Goal: Information Seeking & Learning: Check status

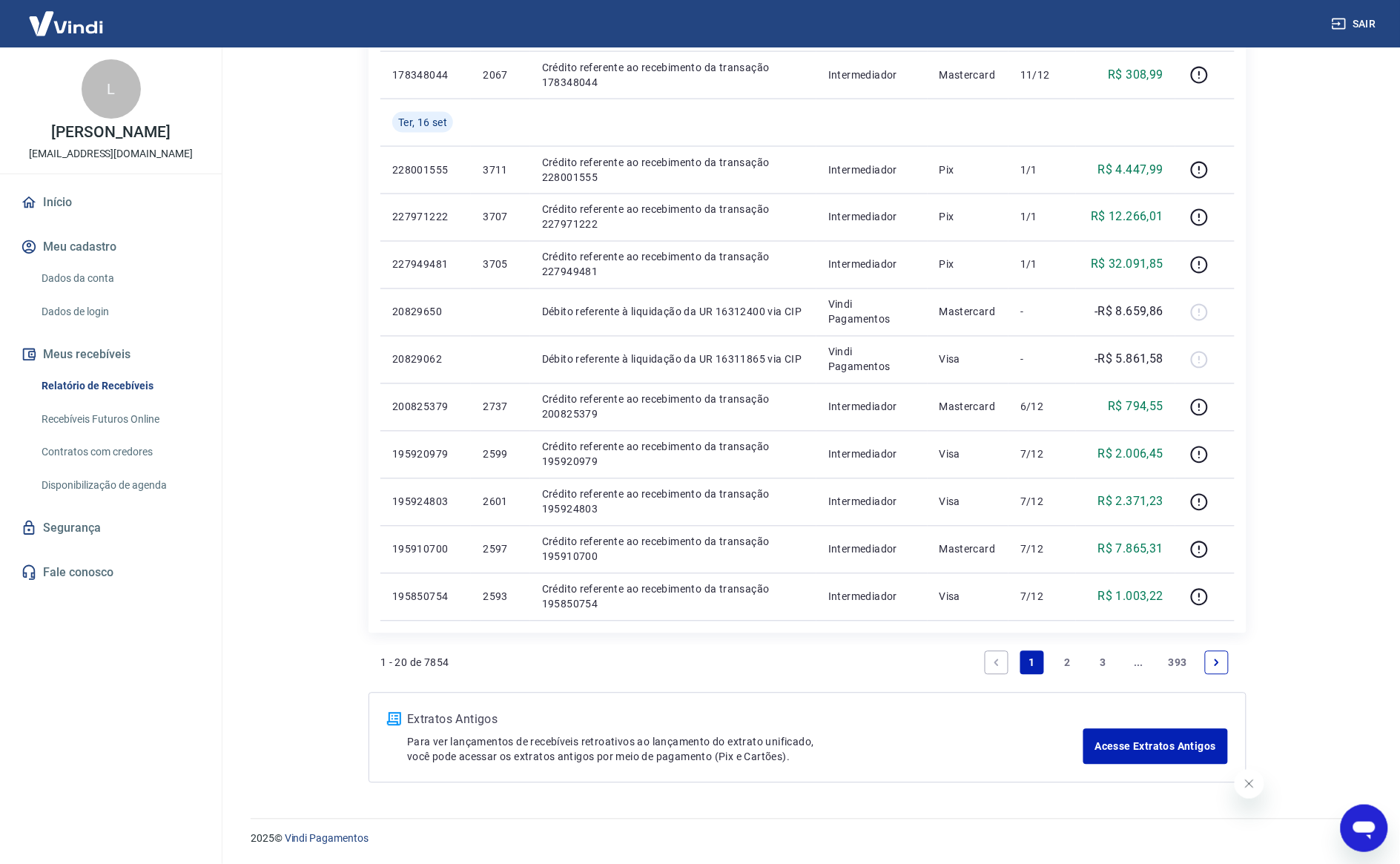
scroll to position [727, 0]
drag, startPoint x: 1061, startPoint y: 653, endPoint x: 1179, endPoint y: 523, distance: 175.6
click at [1062, 653] on link "2" at bounding box center [1068, 662] width 24 height 24
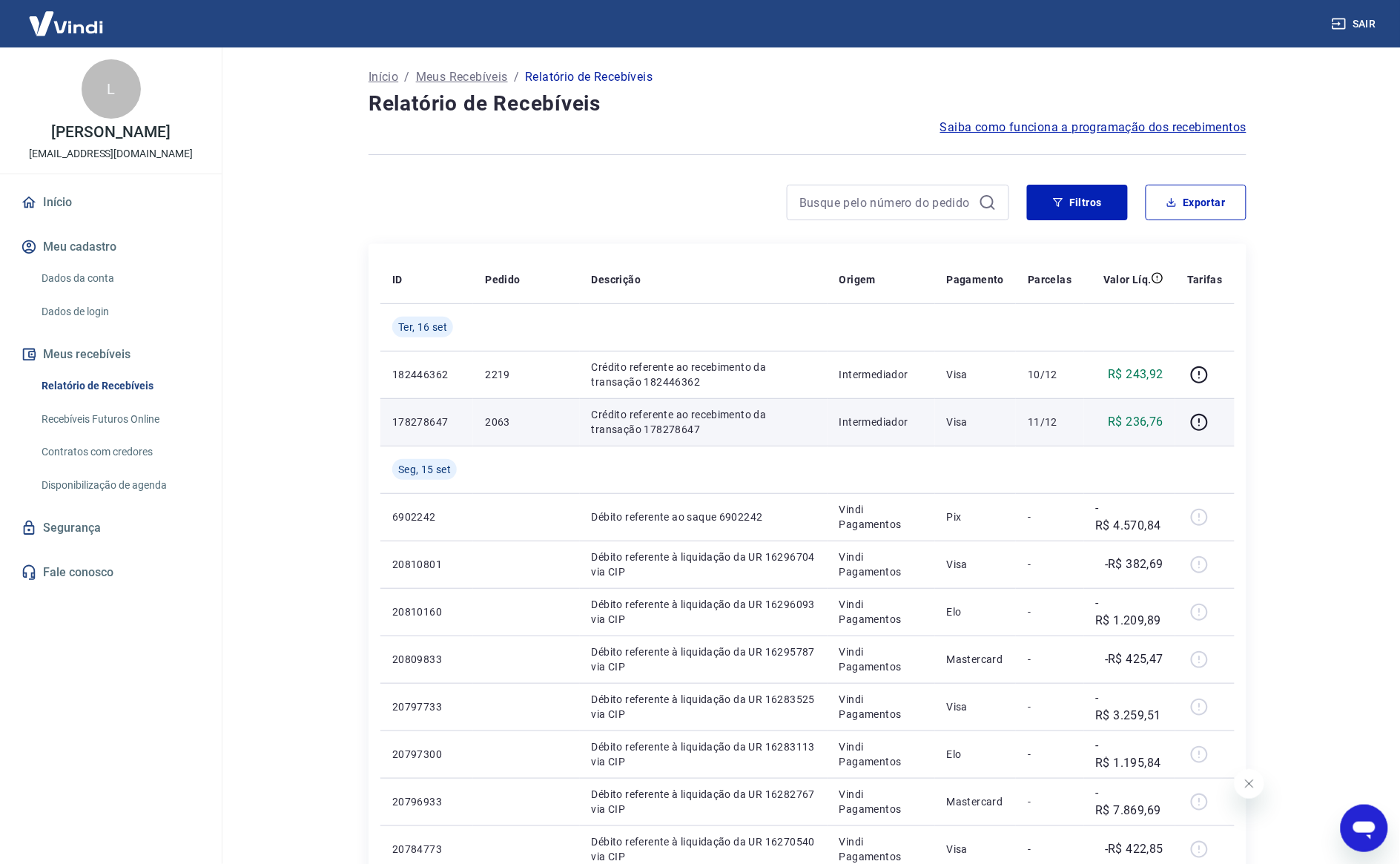
click at [508, 428] on p "2063" at bounding box center [526, 422] width 82 height 15
click at [507, 428] on p "2063" at bounding box center [526, 422] width 82 height 15
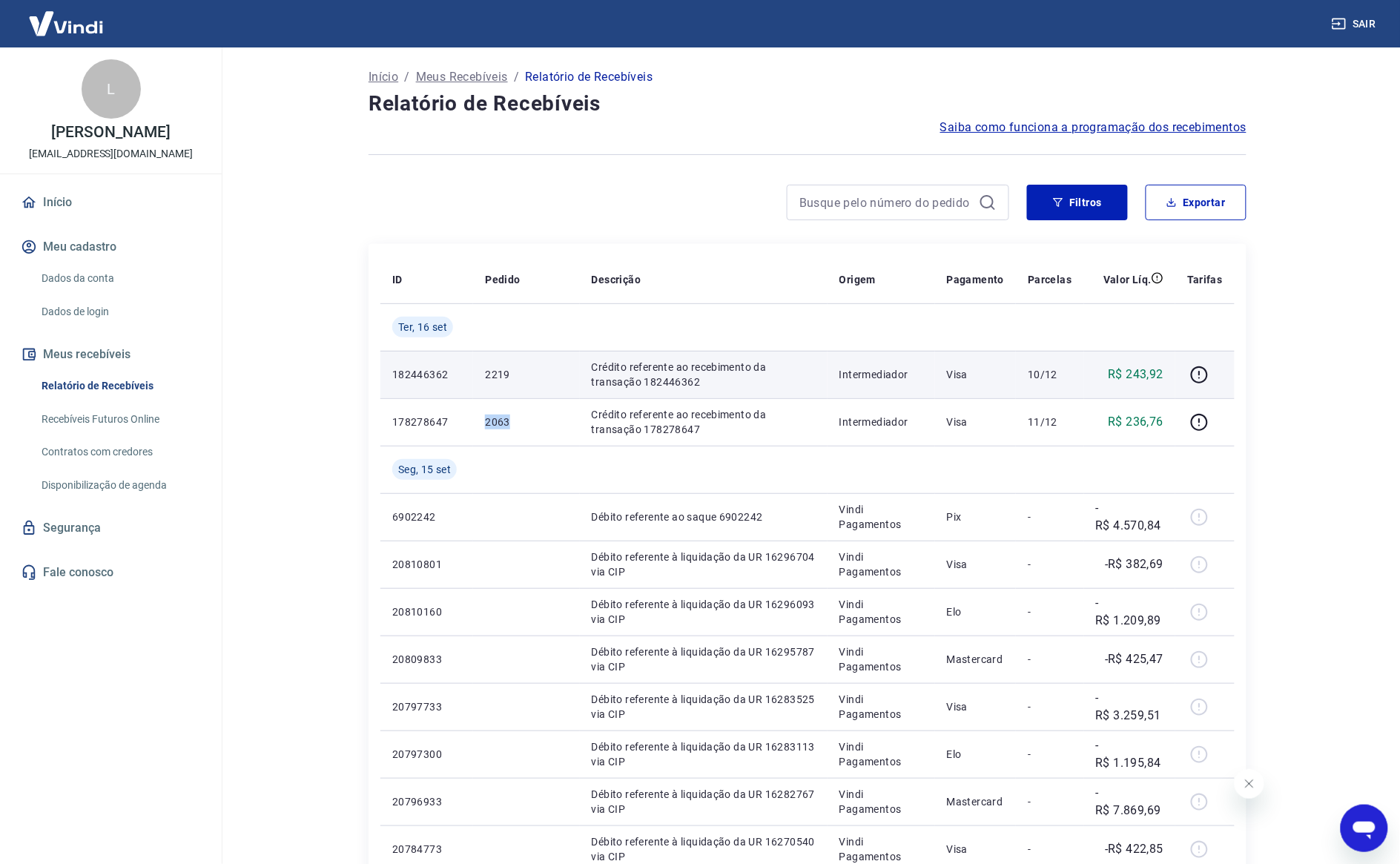
click at [494, 364] on td "2219" at bounding box center [526, 375] width 106 height 47
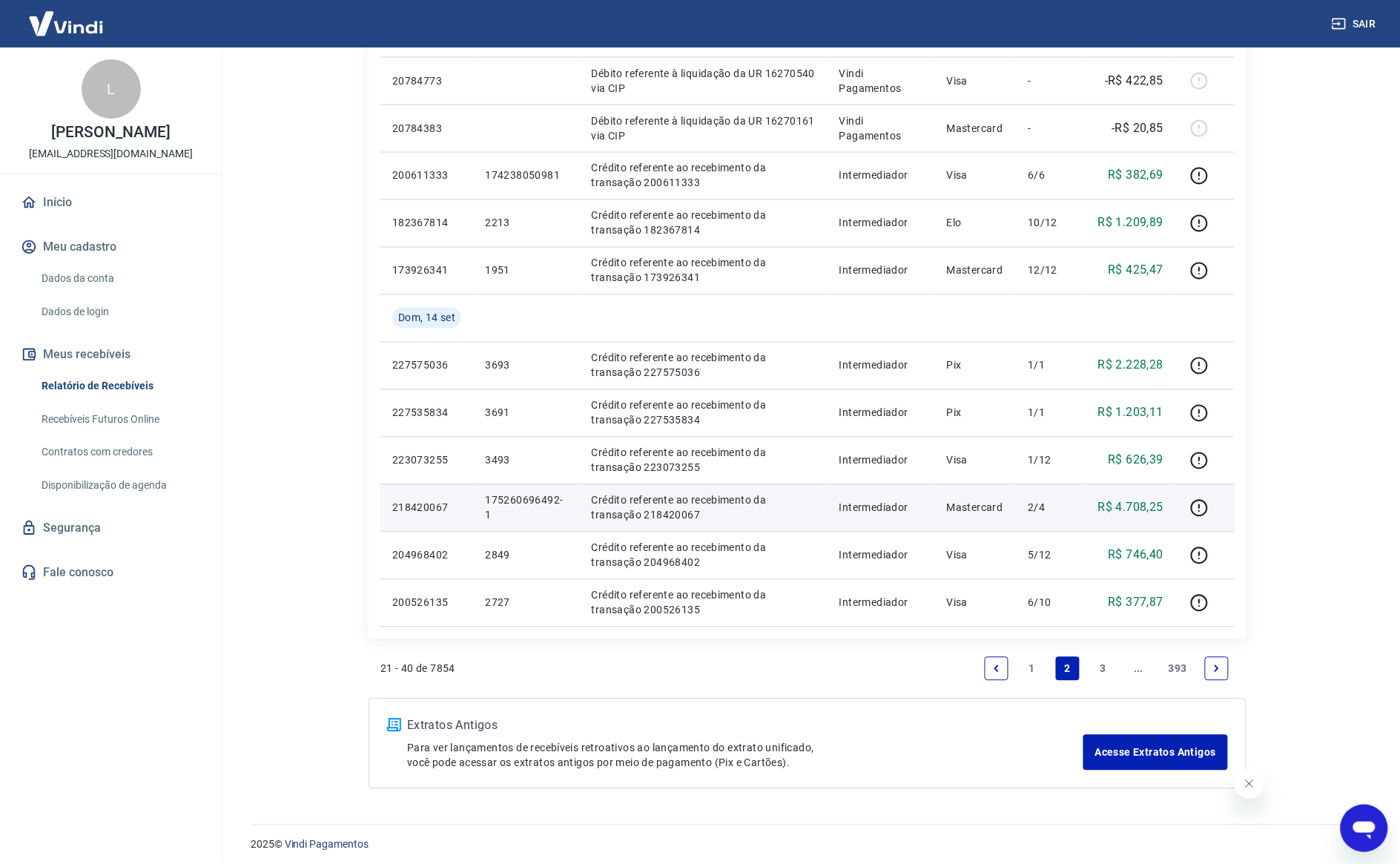
scroll to position [776, 0]
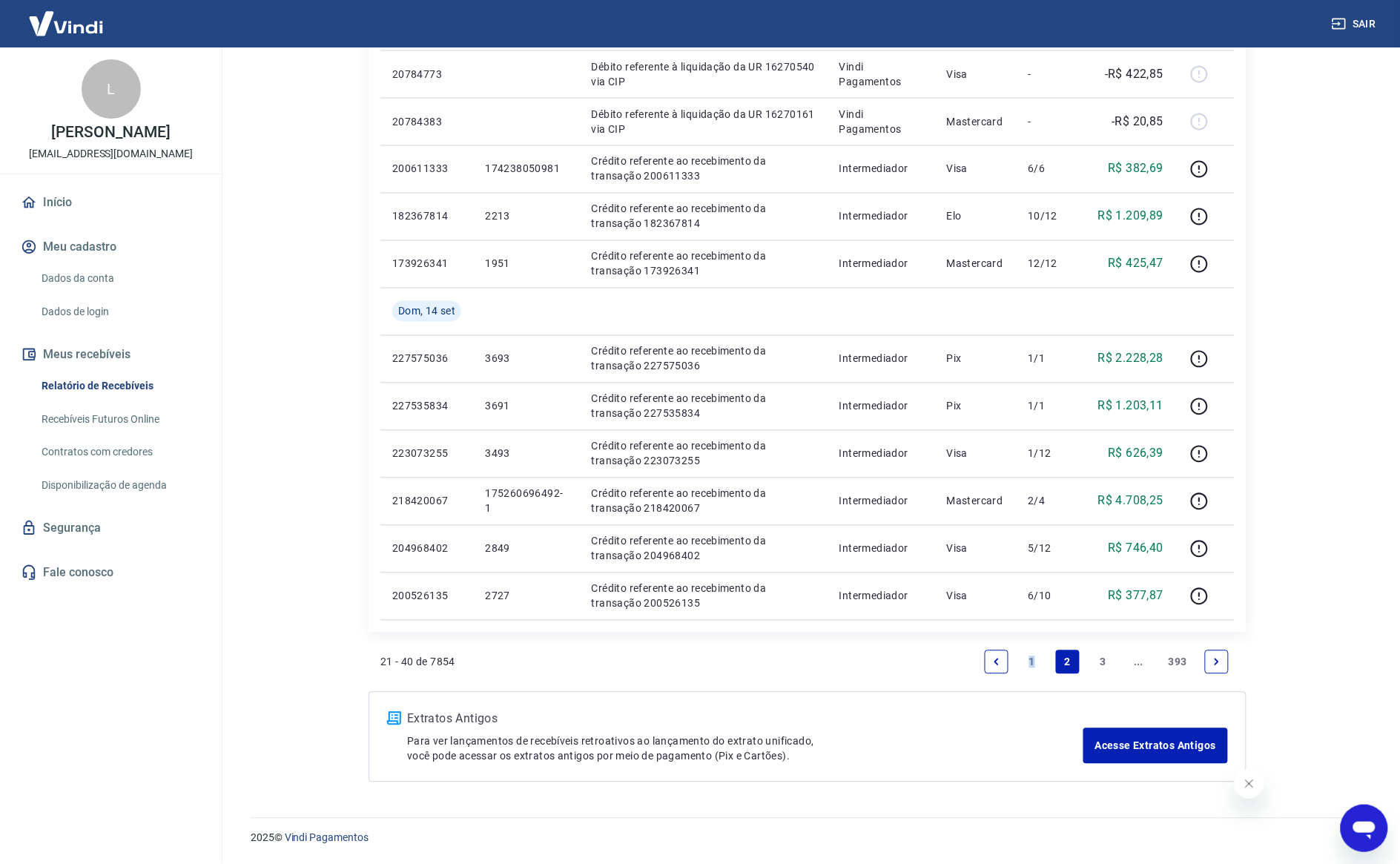
drag, startPoint x: 1032, startPoint y: 657, endPoint x: 1324, endPoint y: 565, distance: 306.2
click at [1032, 657] on link "1" at bounding box center [1032, 662] width 24 height 24
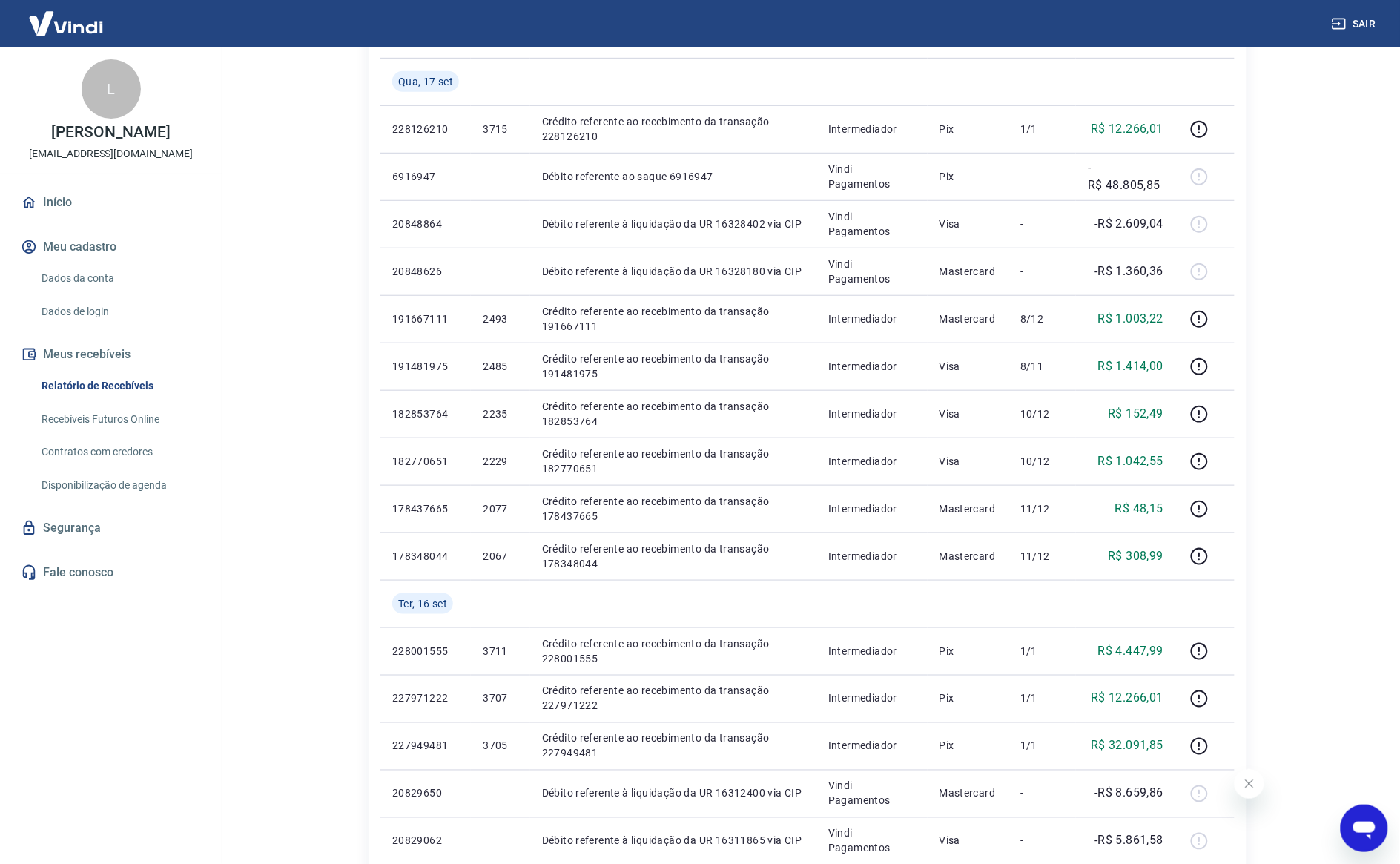
scroll to position [727, 0]
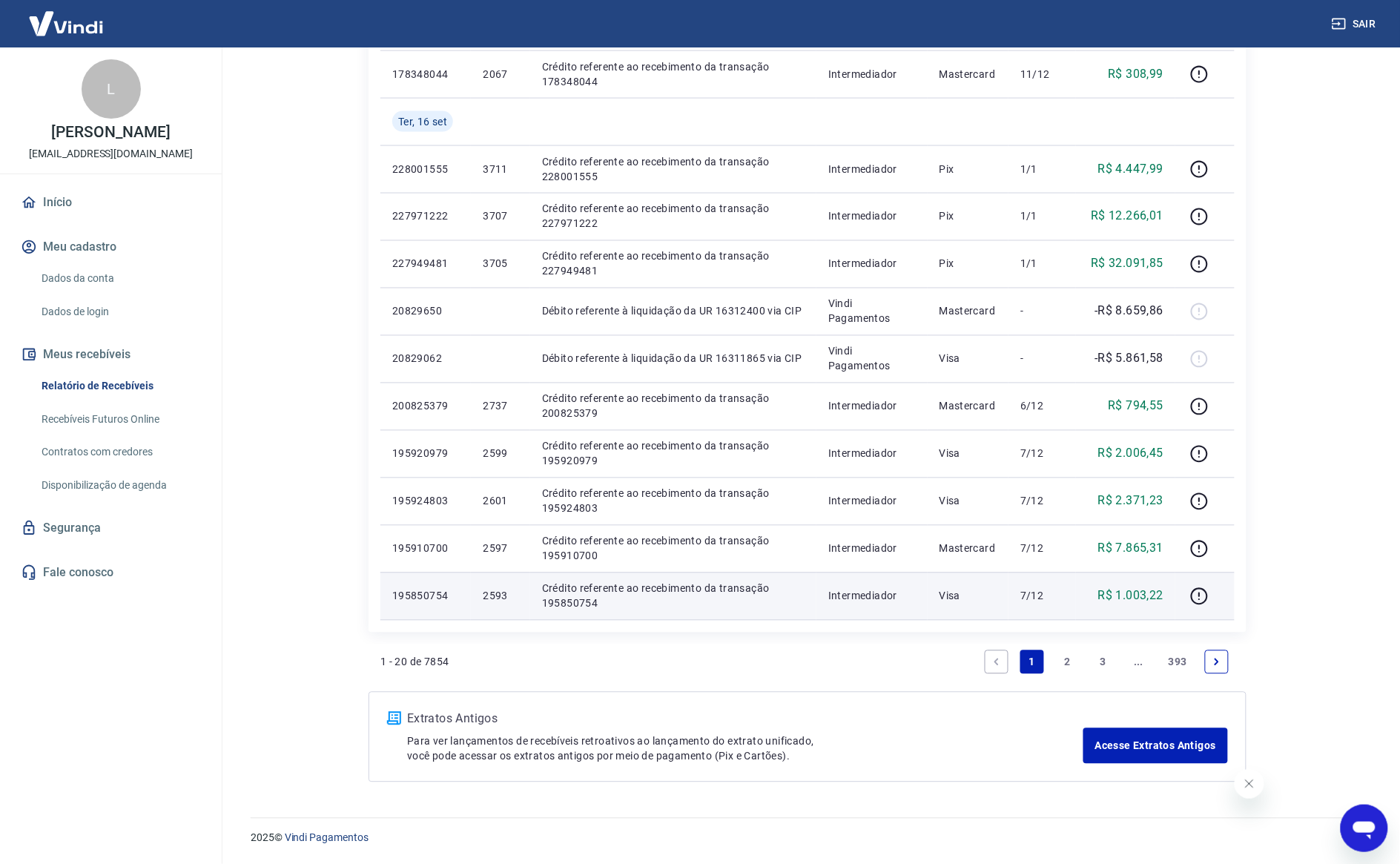
click at [483, 589] on p "2593" at bounding box center [500, 596] width 35 height 15
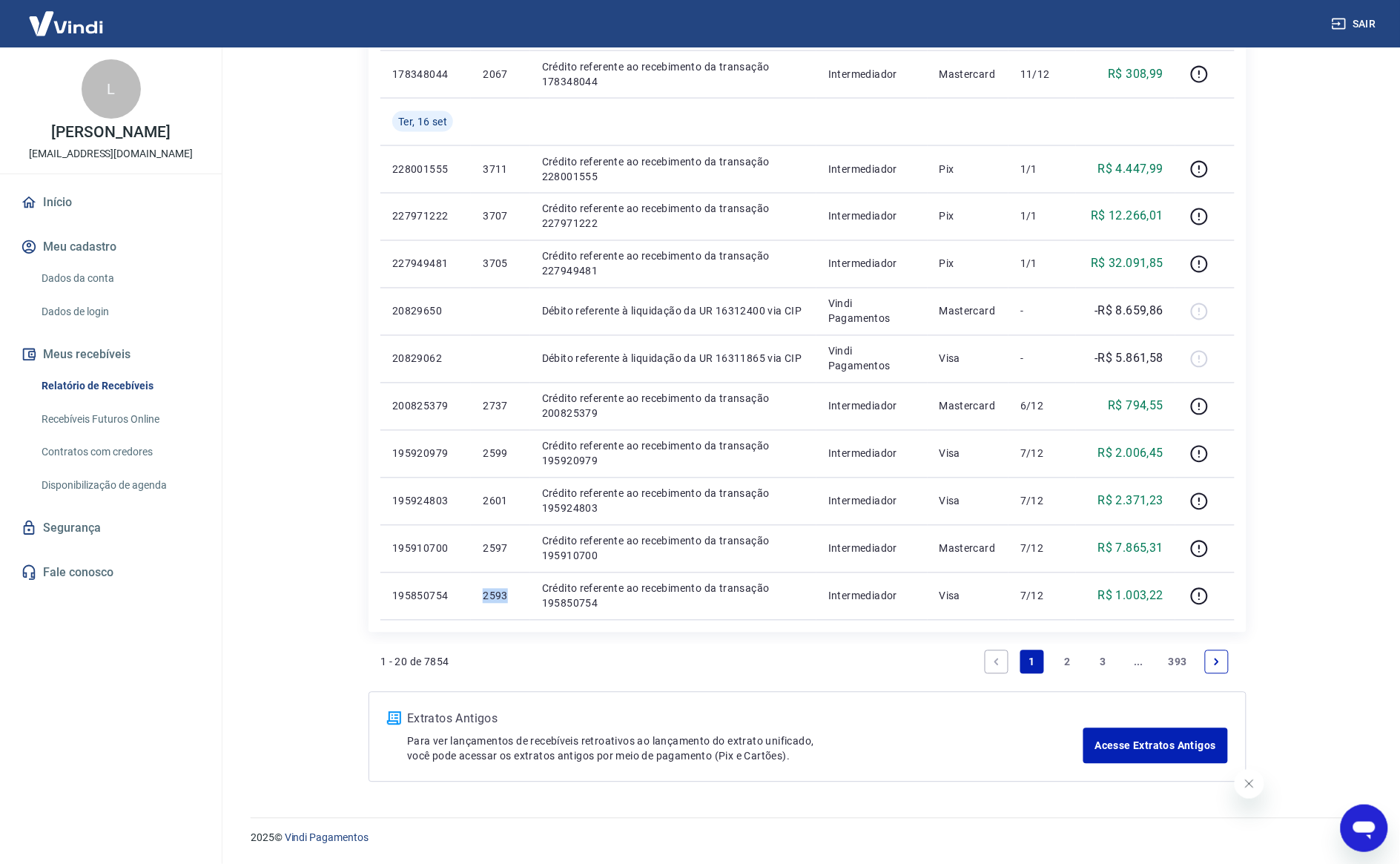
copy p "2593"
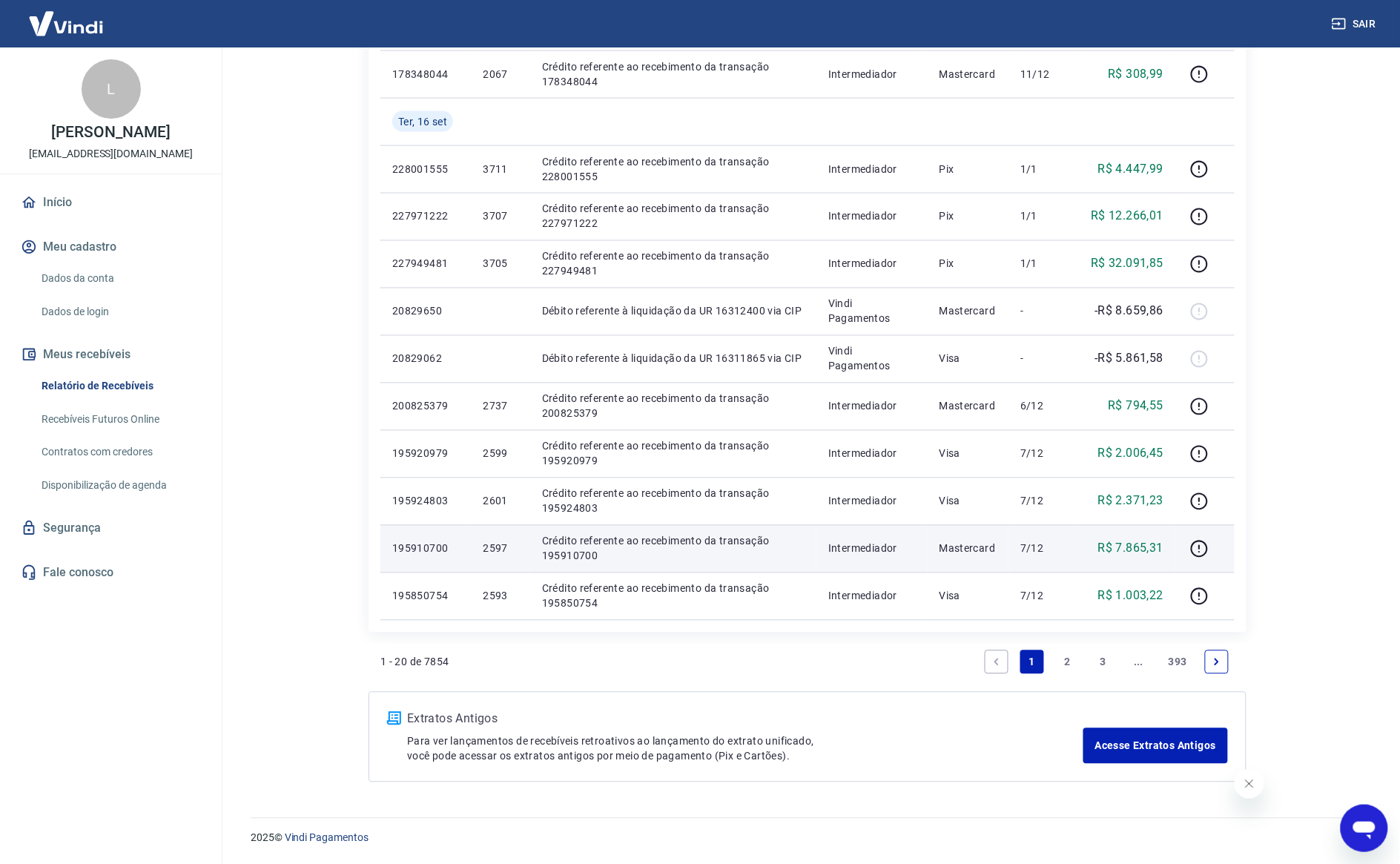
click at [500, 547] on p "2597" at bounding box center [500, 549] width 35 height 15
click at [499, 547] on p "2597" at bounding box center [500, 549] width 35 height 15
copy p "2597"
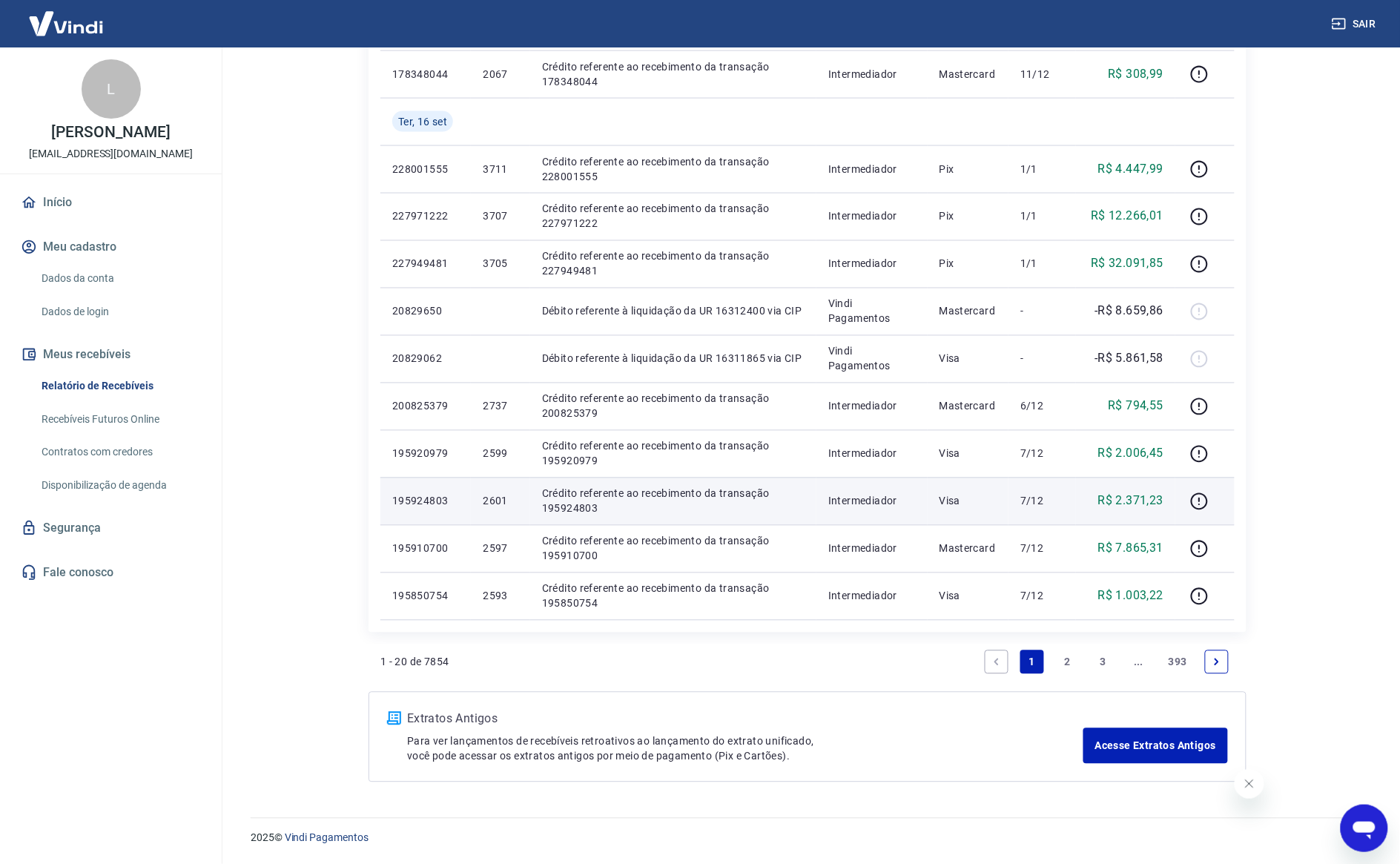
click at [492, 505] on p "2601" at bounding box center [500, 501] width 35 height 15
click at [491, 506] on p "2601" at bounding box center [500, 501] width 35 height 15
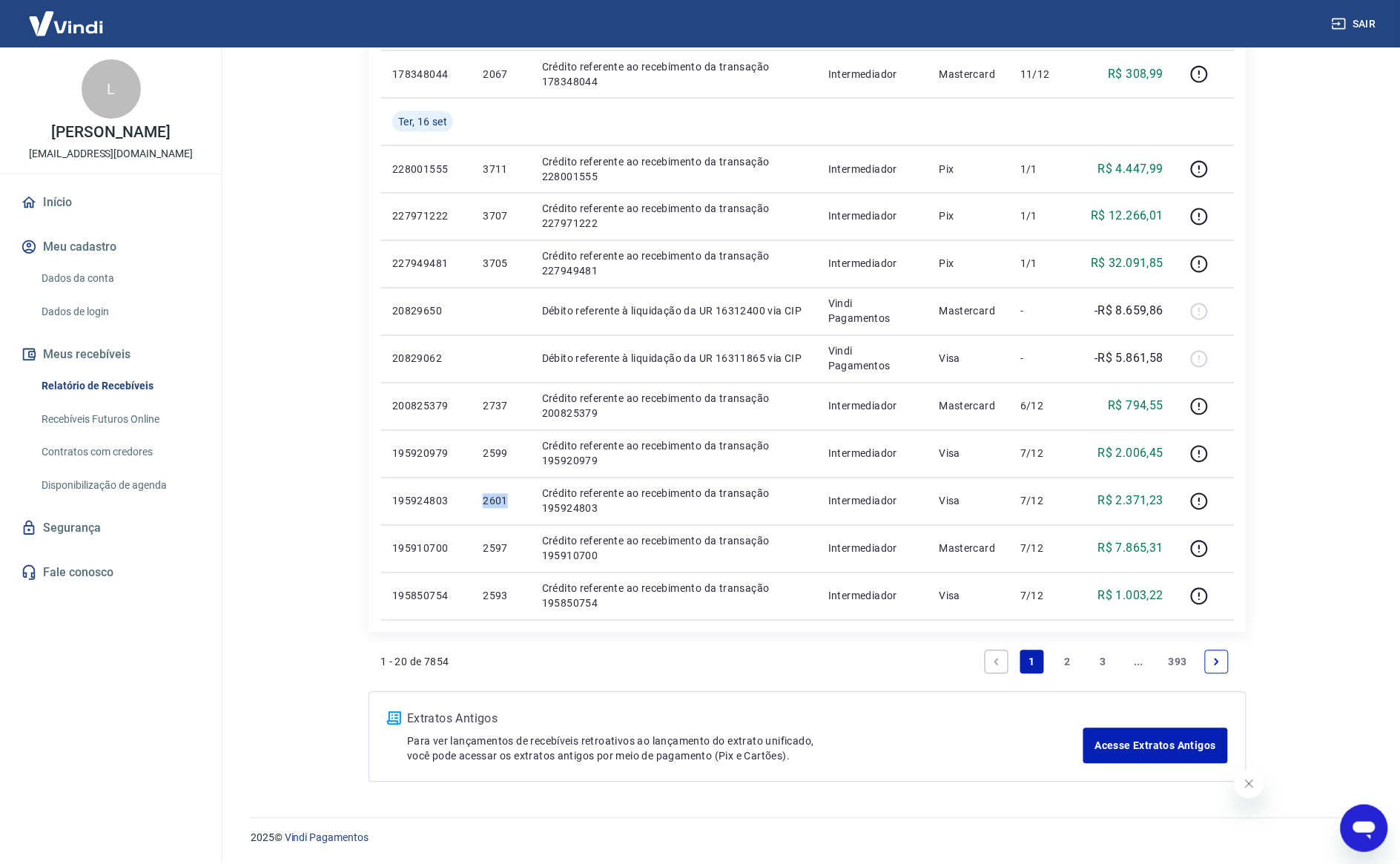
copy p "2601"
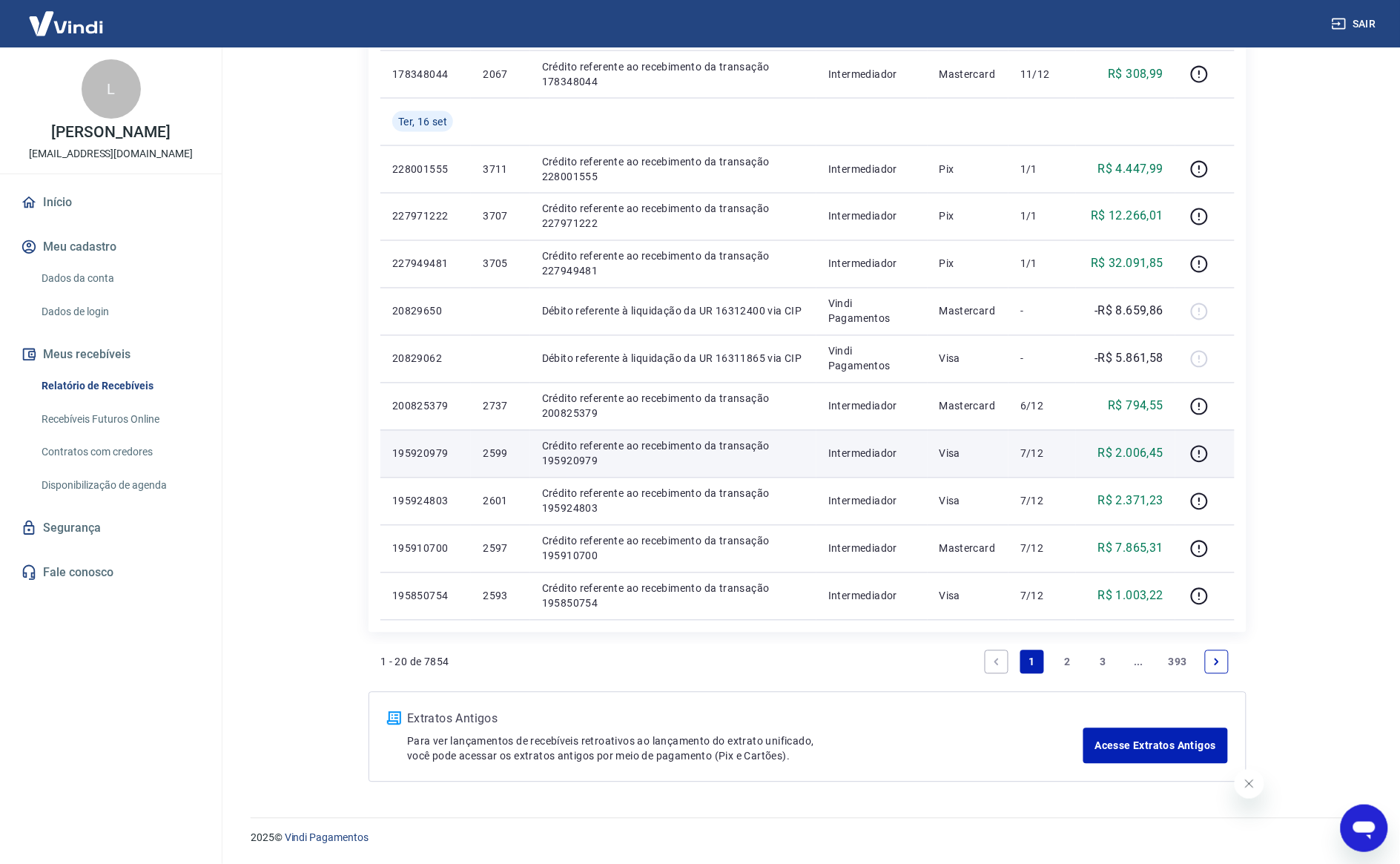
click at [492, 449] on p "2599" at bounding box center [500, 453] width 35 height 15
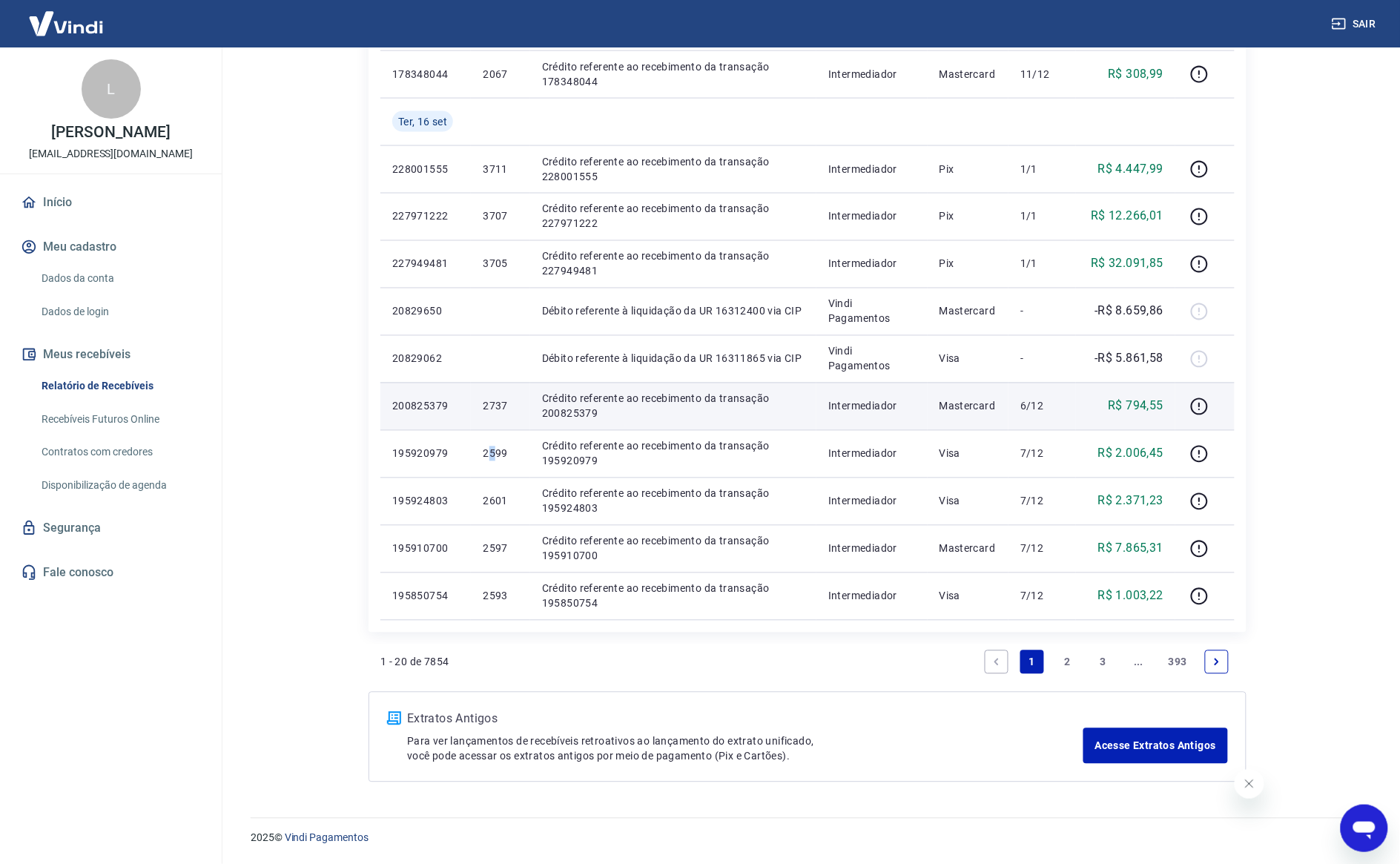
copy p "5"
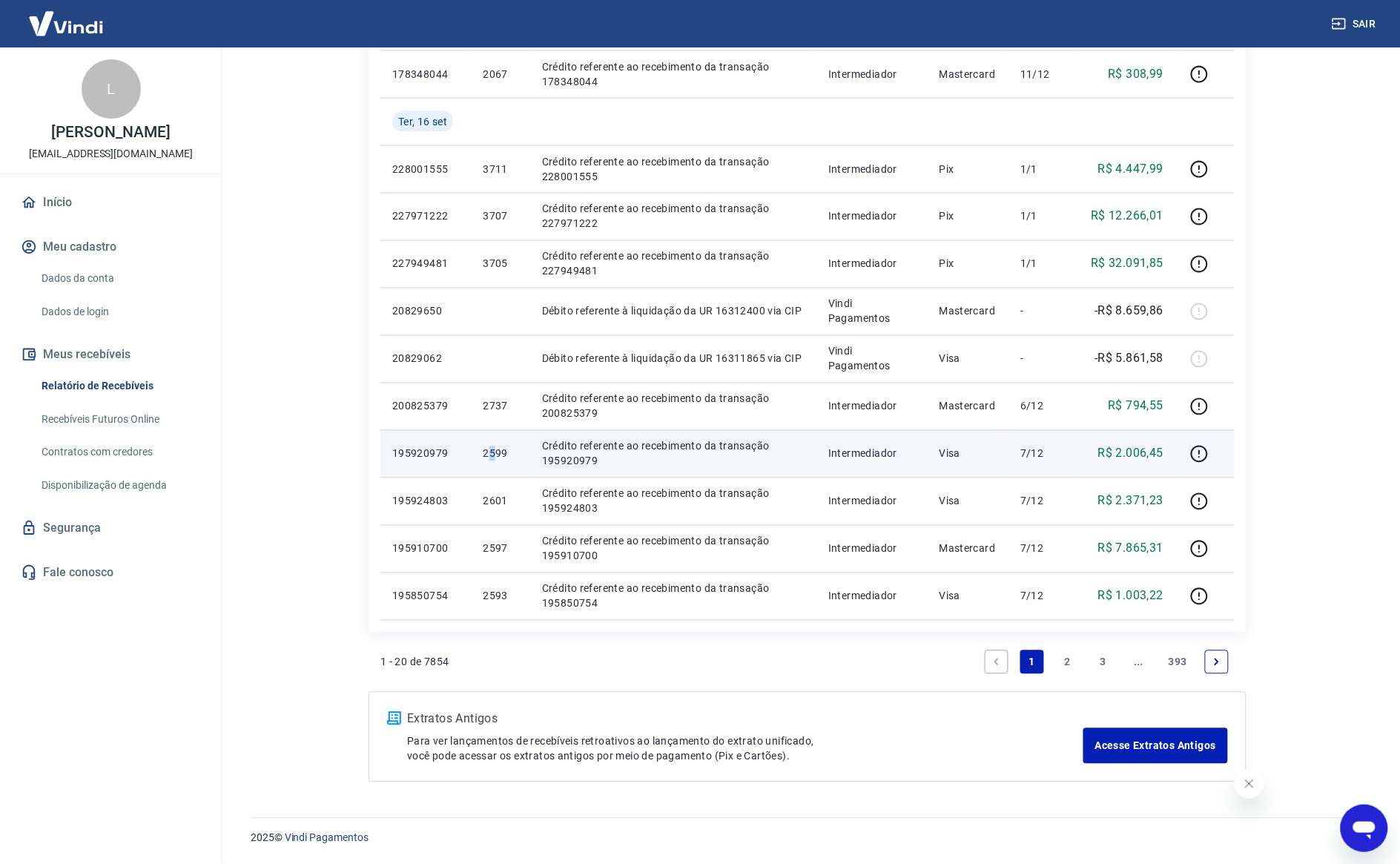
click at [498, 458] on p "2599" at bounding box center [500, 453] width 35 height 15
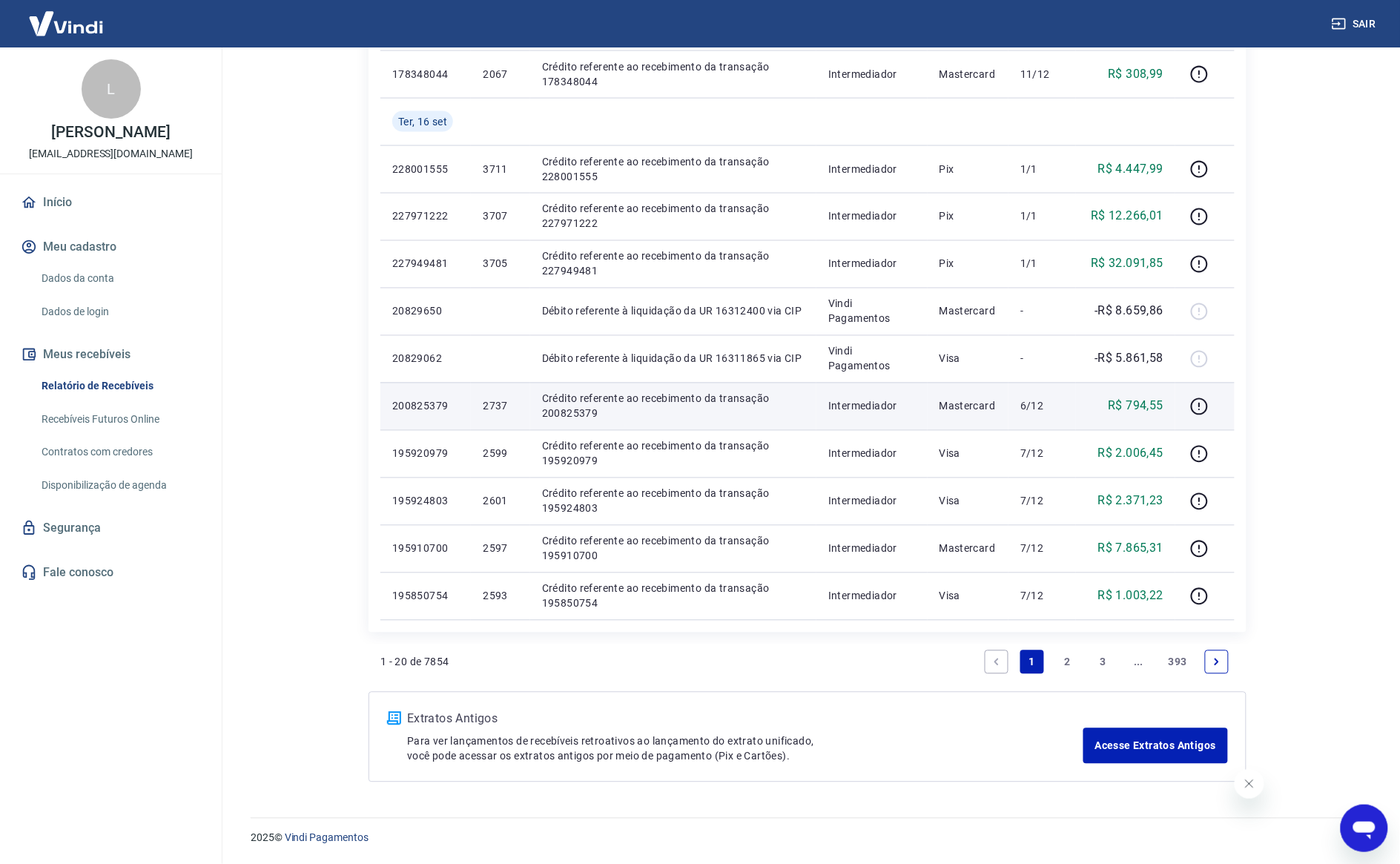
click at [487, 404] on p "2737" at bounding box center [500, 406] width 35 height 15
click at [487, 403] on p "2737" at bounding box center [500, 406] width 35 height 15
copy p "2737"
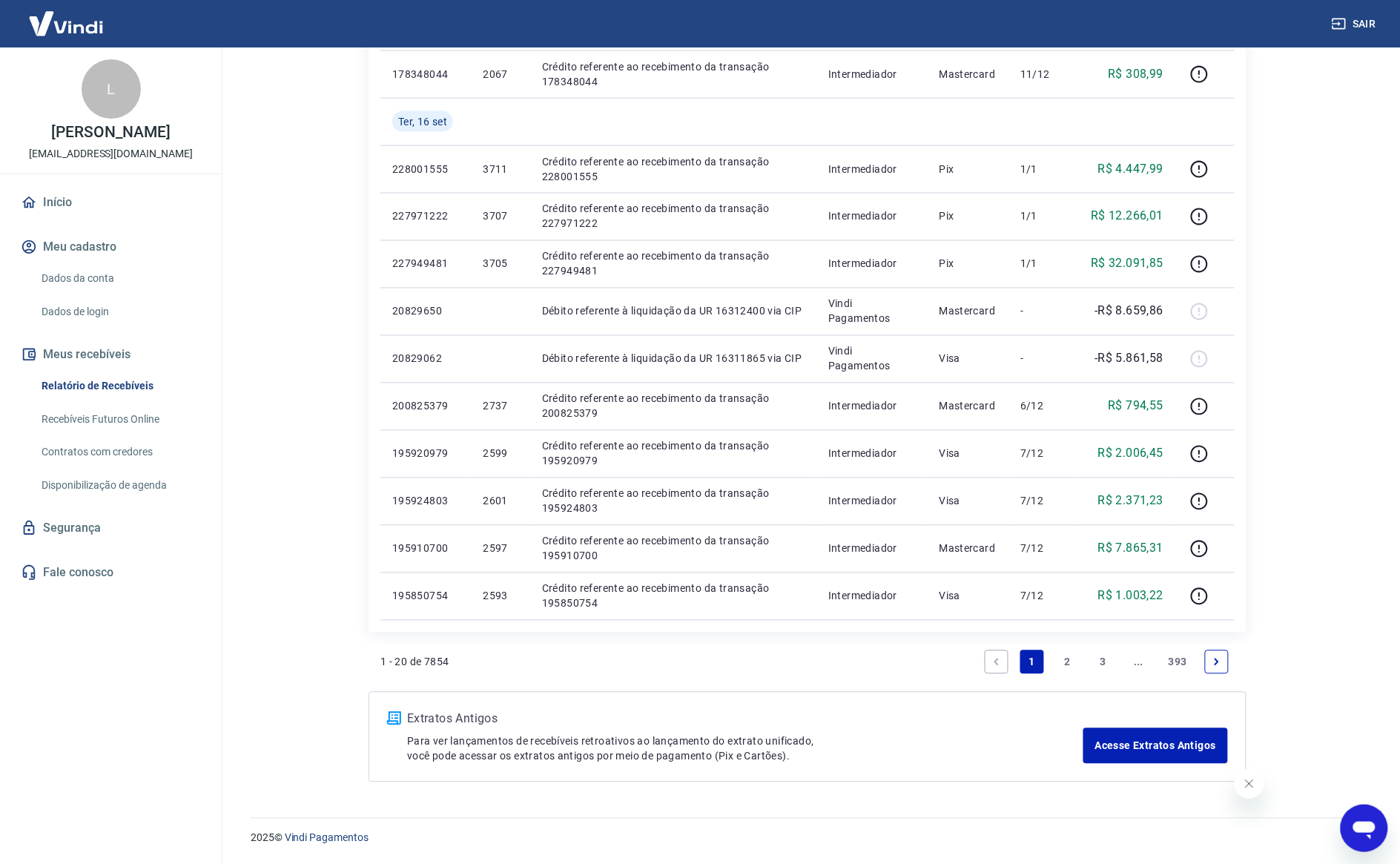
drag, startPoint x: 1067, startPoint y: 665, endPoint x: 1382, endPoint y: 453, distance: 379.7
click at [1066, 664] on link "2" at bounding box center [1068, 662] width 24 height 24
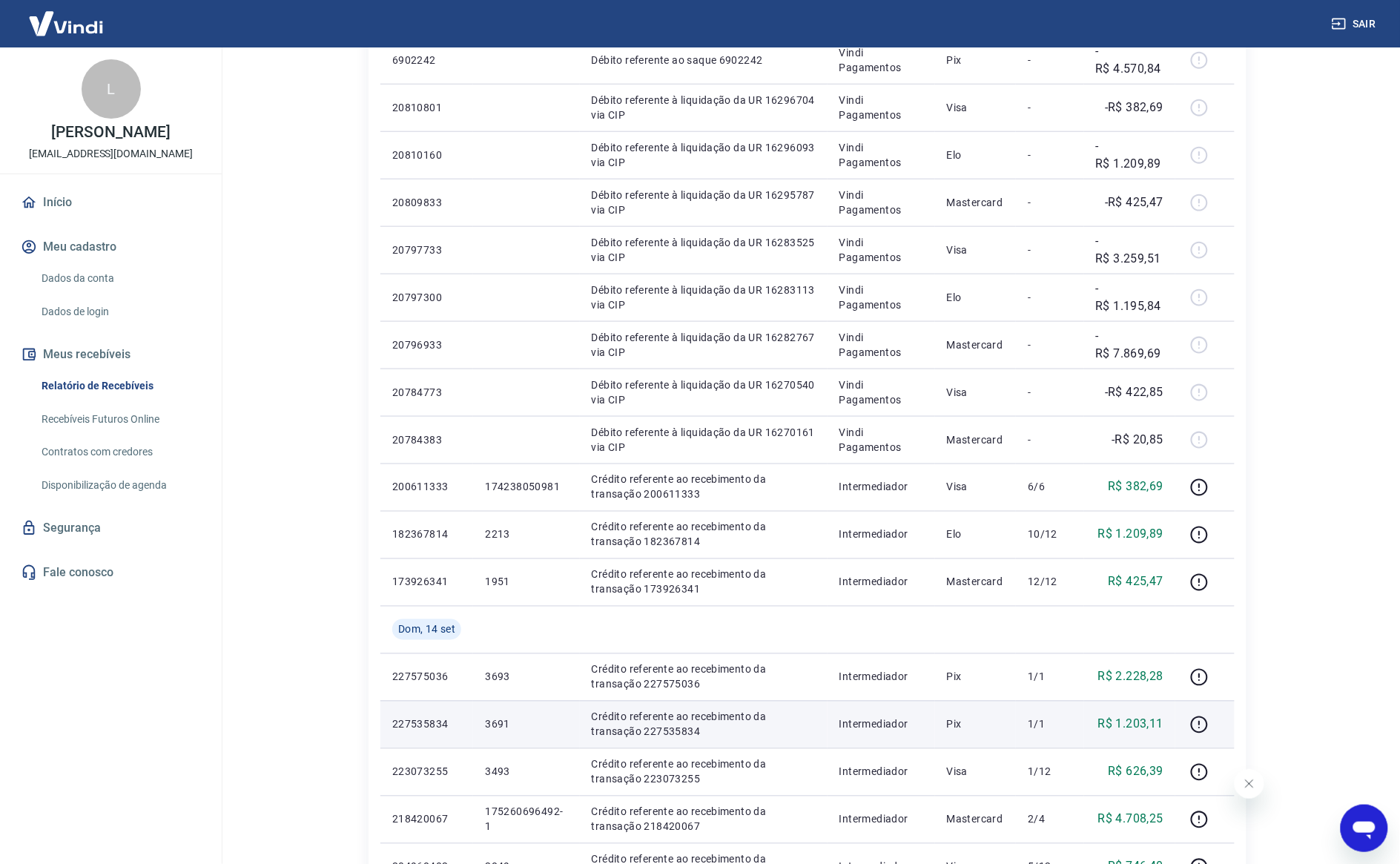
scroll to position [741, 0]
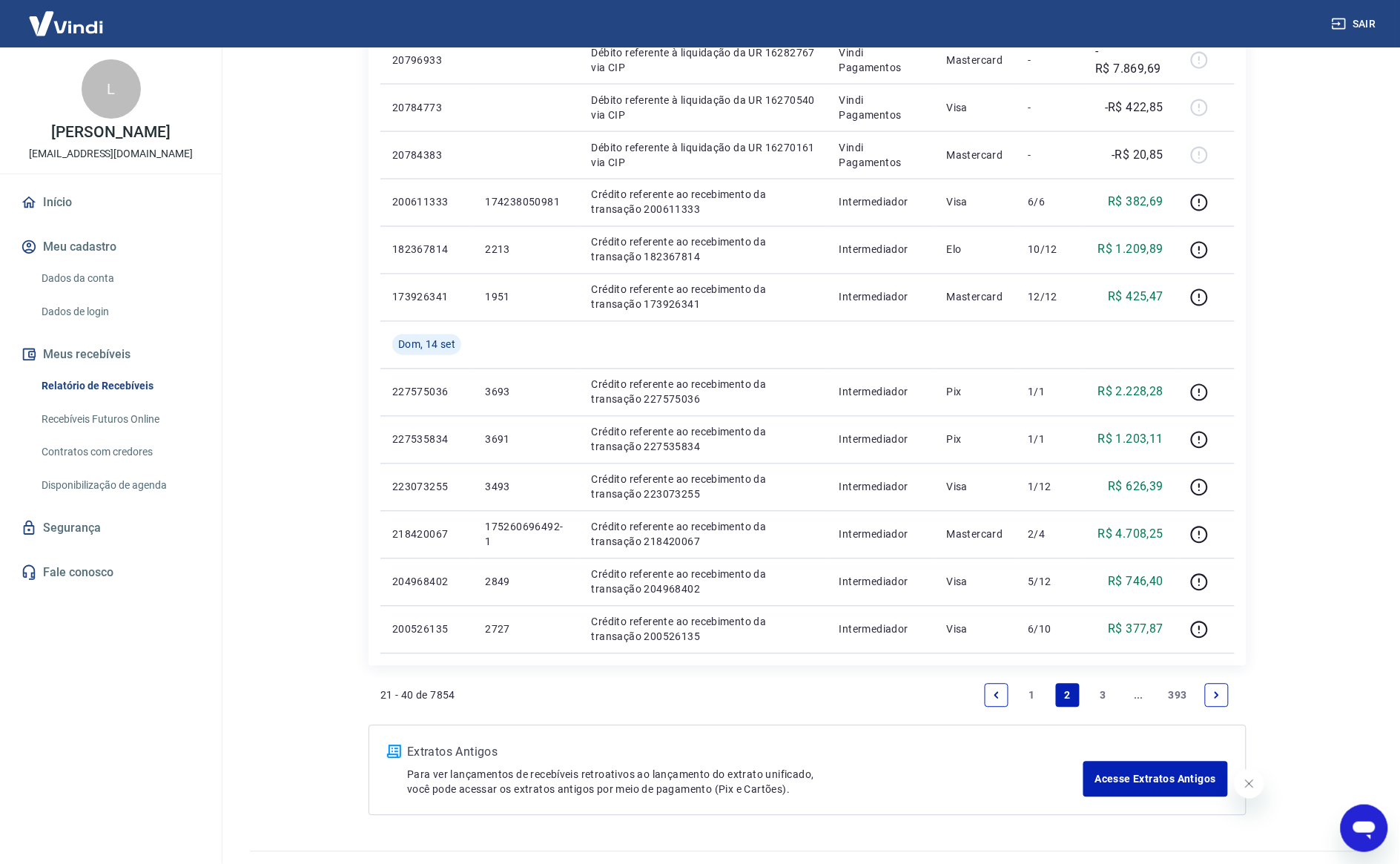
click at [1029, 693] on link "1" at bounding box center [1032, 695] width 24 height 24
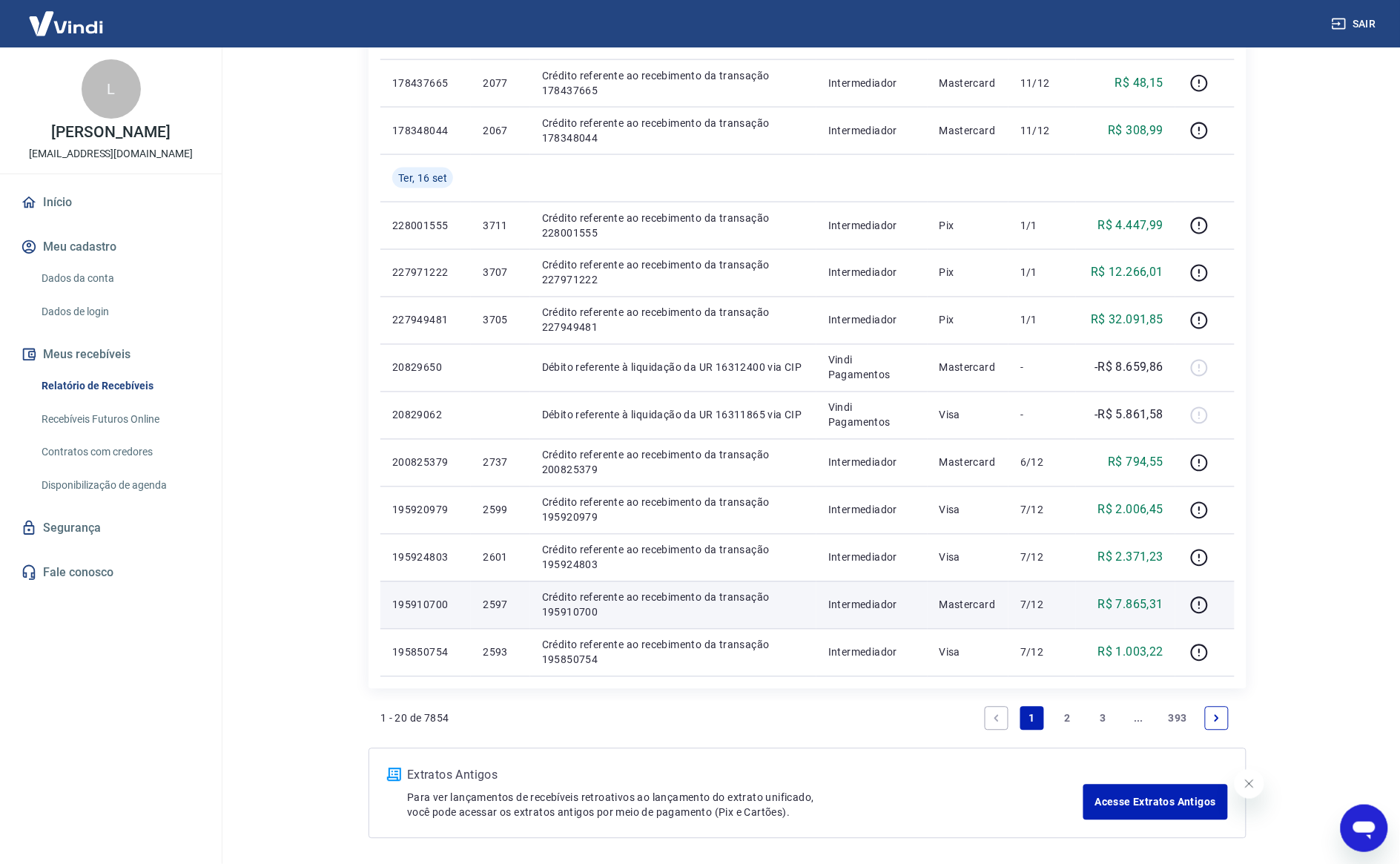
scroll to position [727, 0]
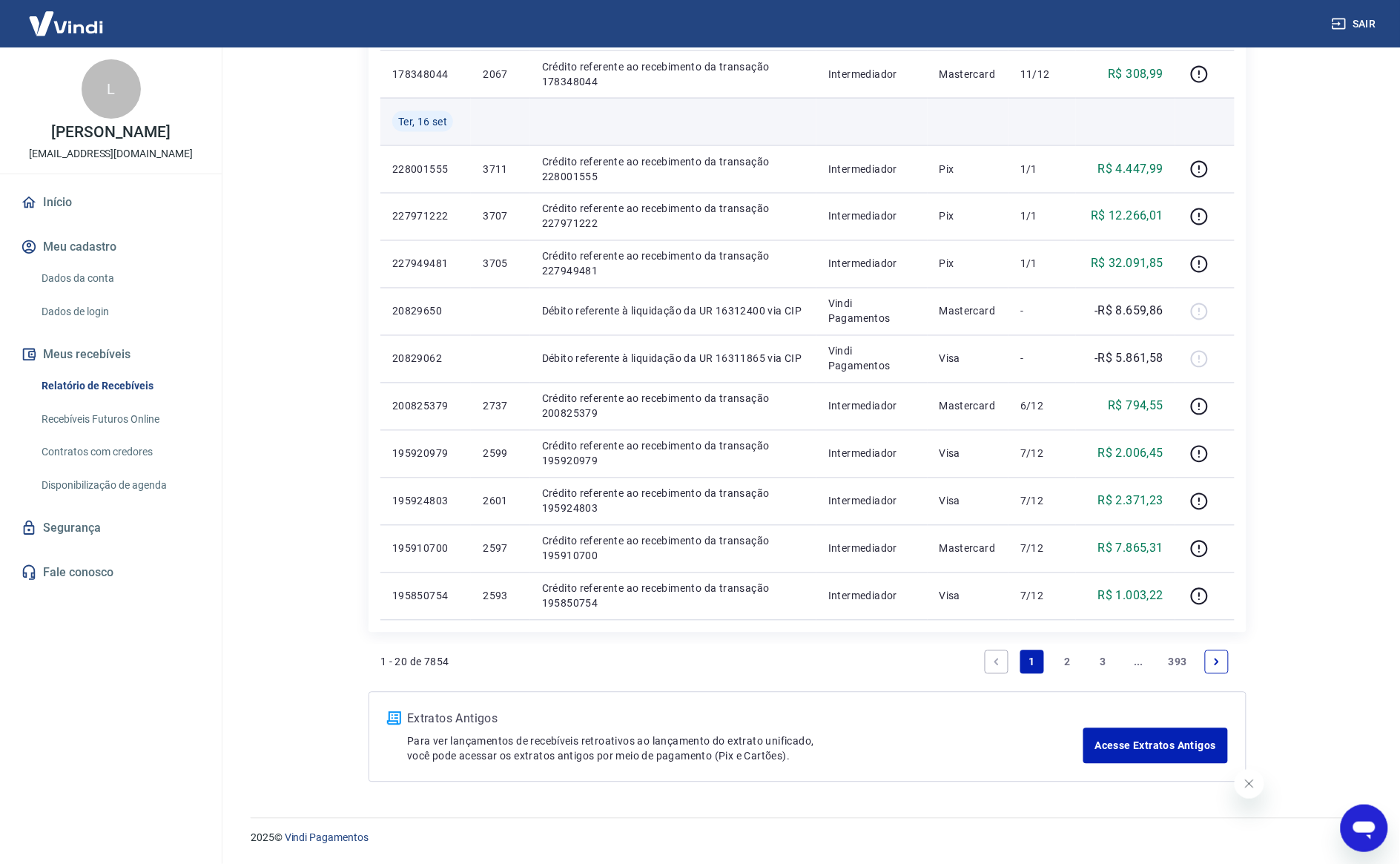
drag, startPoint x: 1343, startPoint y: 342, endPoint x: 1042, endPoint y: 112, distance: 378.8
